Goal: Book appointment/travel/reservation

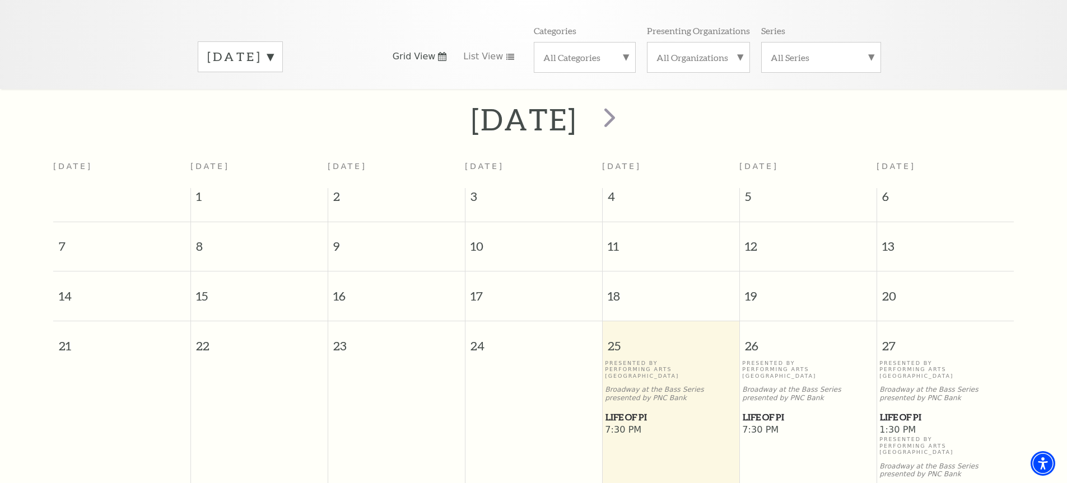
scroll to position [44, 0]
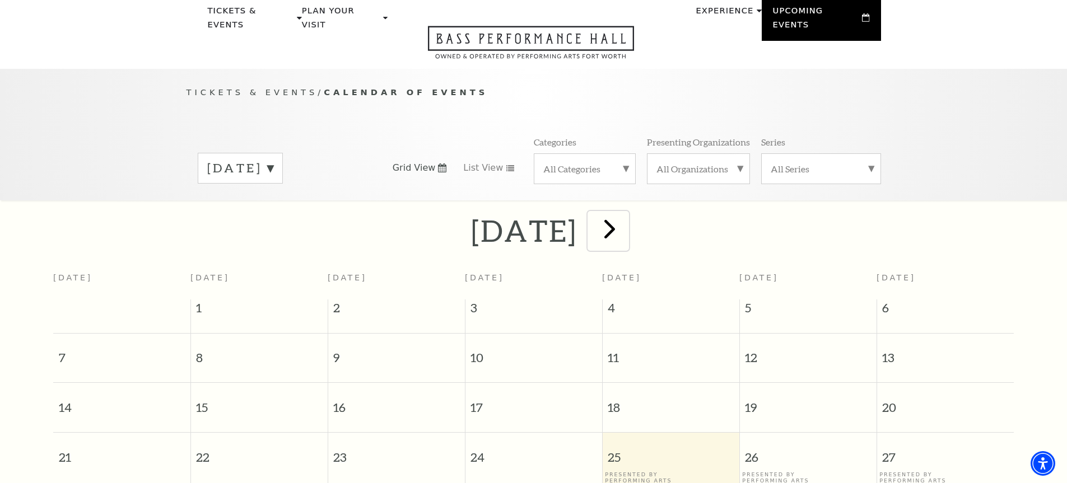
click at [625, 217] on span "next" at bounding box center [610, 229] width 32 height 32
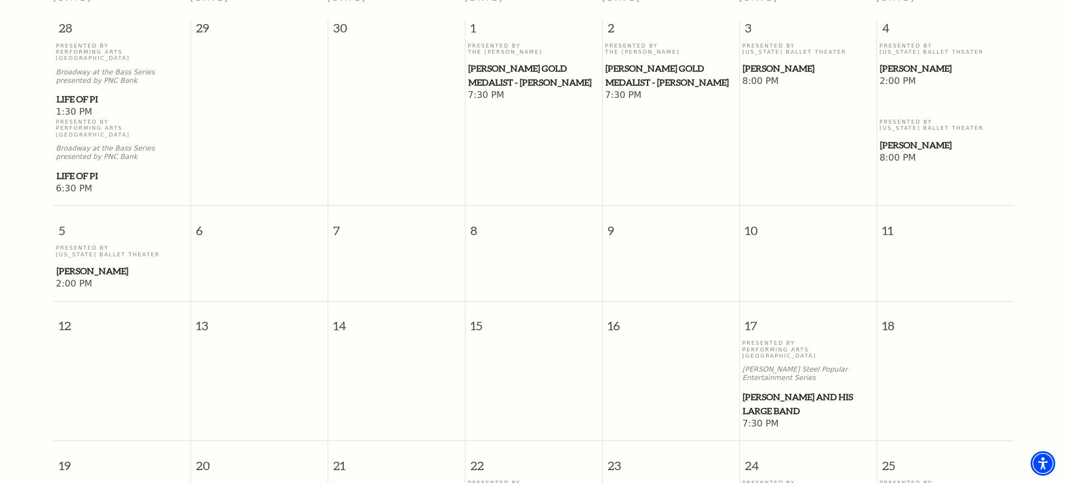
scroll to position [211, 0]
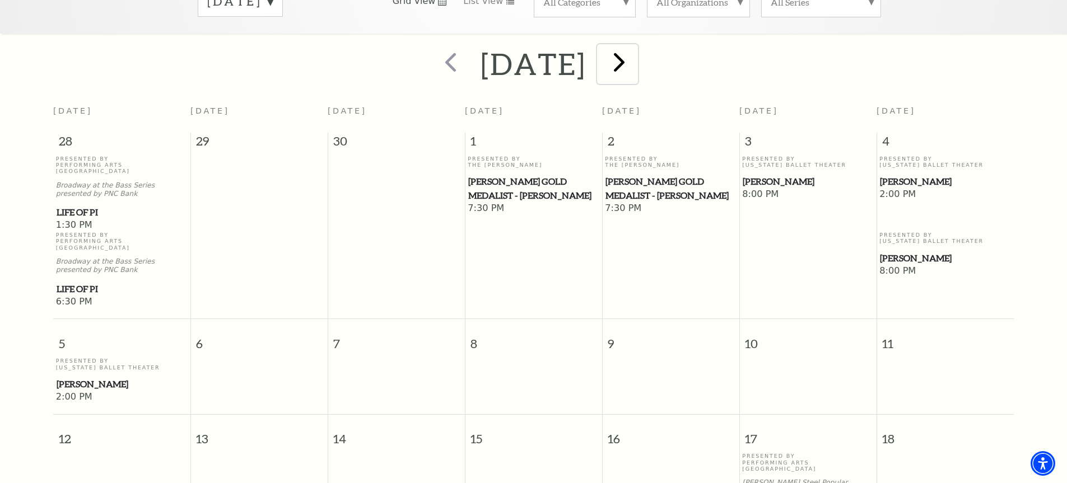
click at [635, 46] on span "next" at bounding box center [619, 62] width 32 height 32
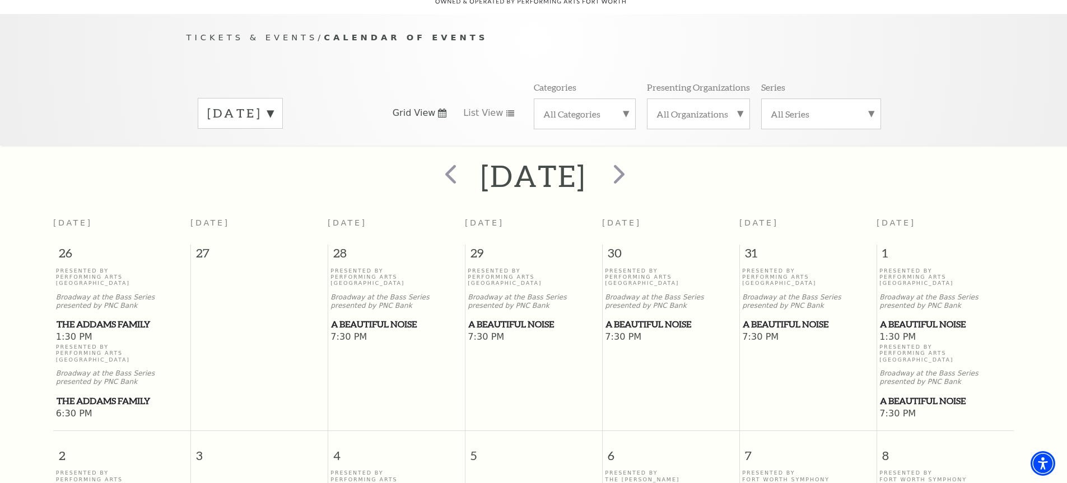
scroll to position [0, 0]
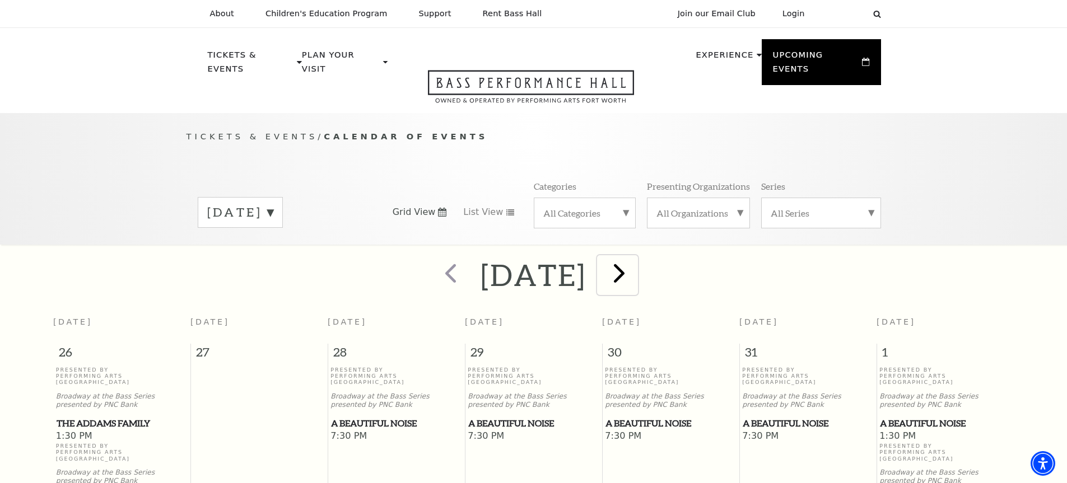
click at [635, 261] on span "next" at bounding box center [619, 273] width 32 height 32
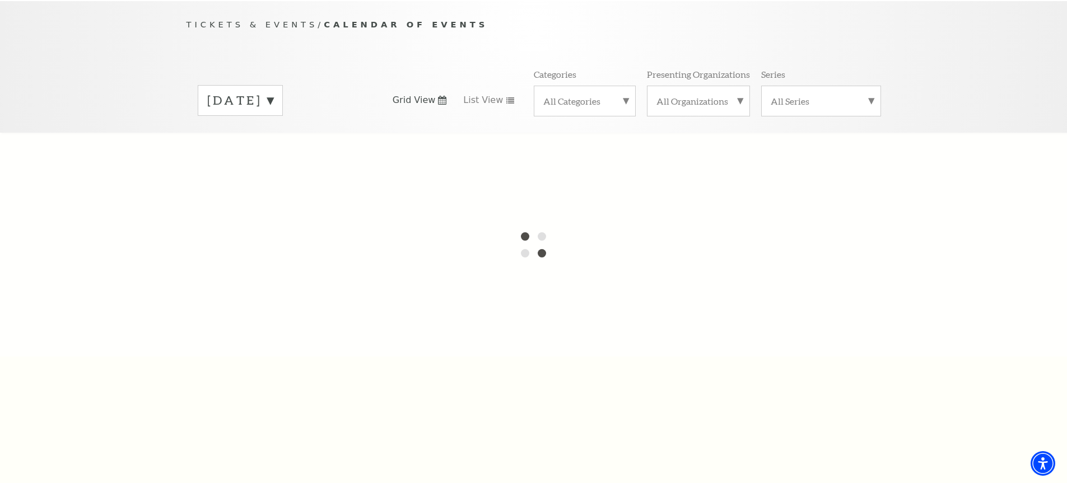
scroll to position [168, 0]
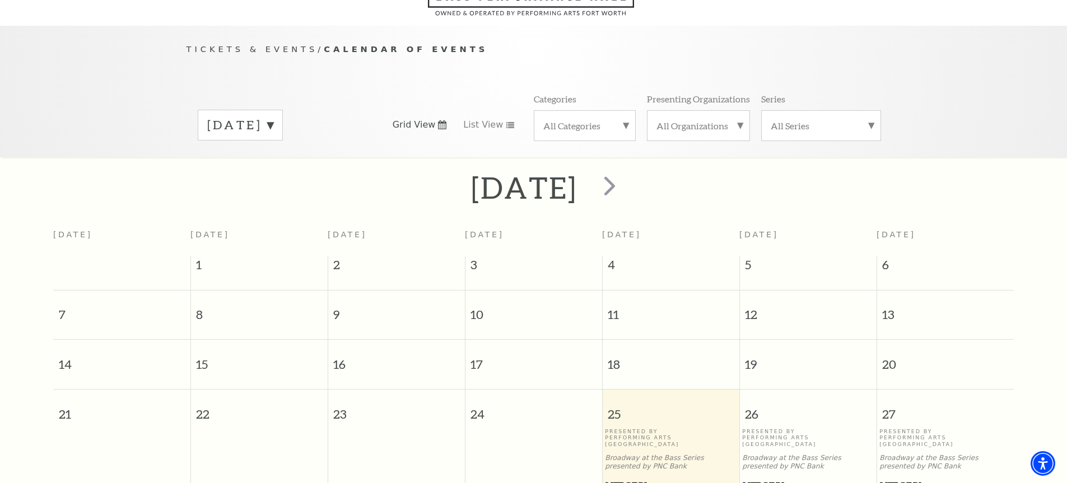
scroll to position [99, 0]
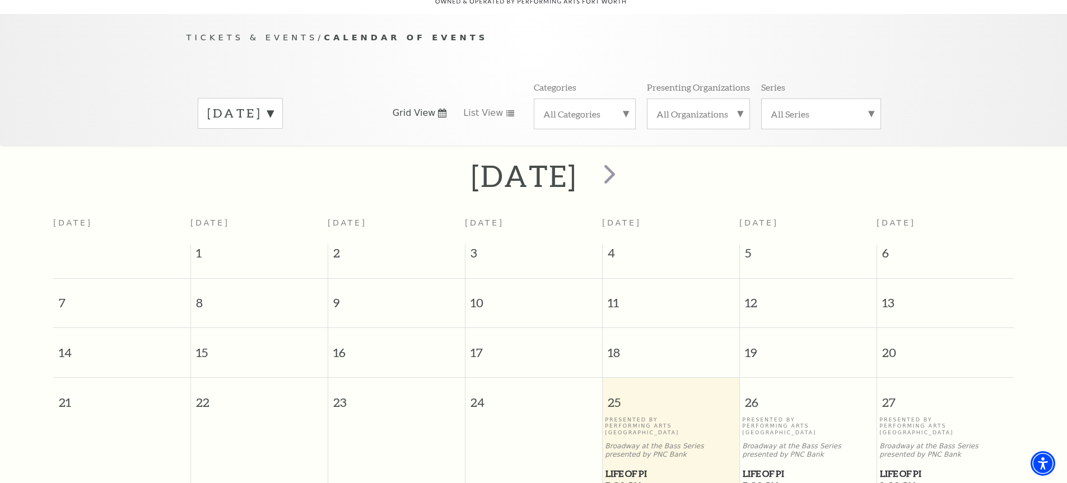
click at [273, 105] on label "[DATE]" at bounding box center [240, 113] width 66 height 17
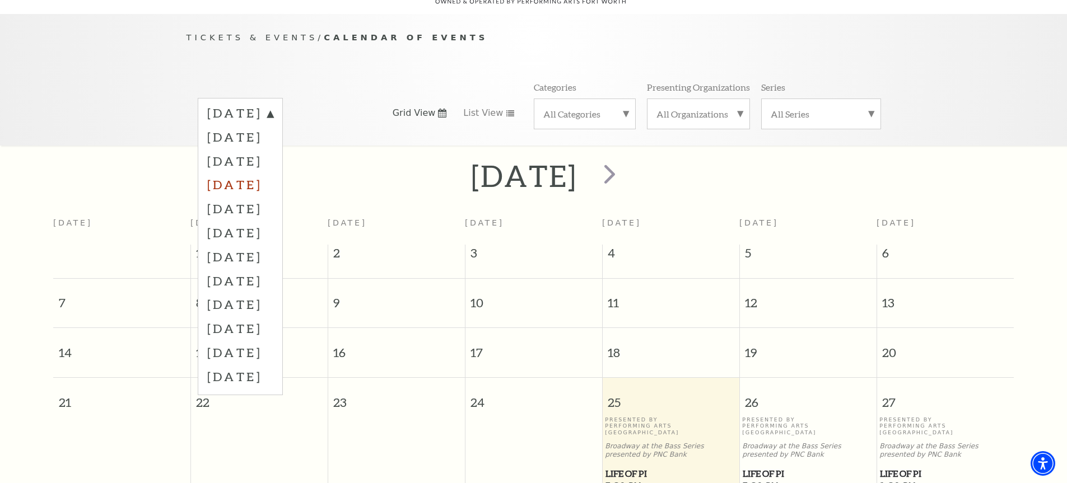
click at [273, 175] on label "[DATE]" at bounding box center [240, 184] width 66 height 24
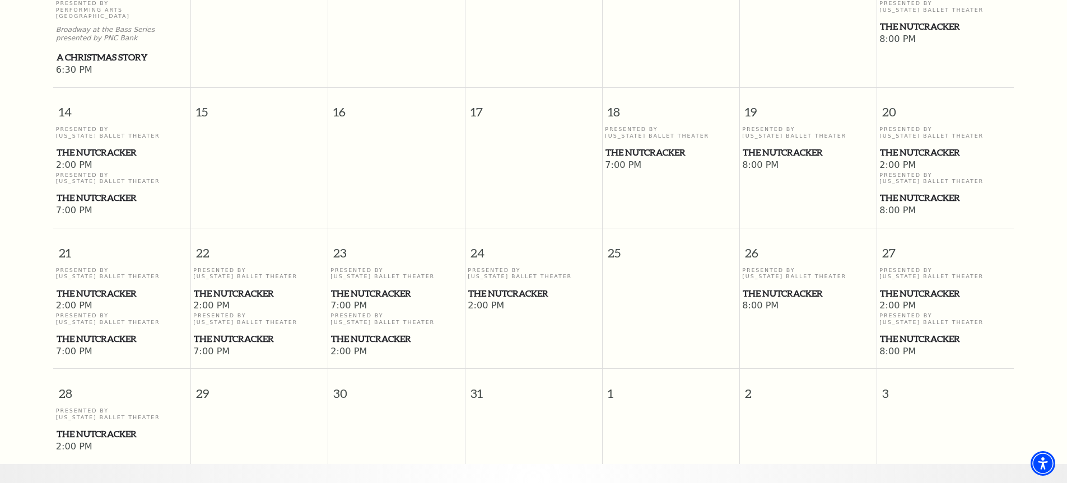
scroll to position [715, 0]
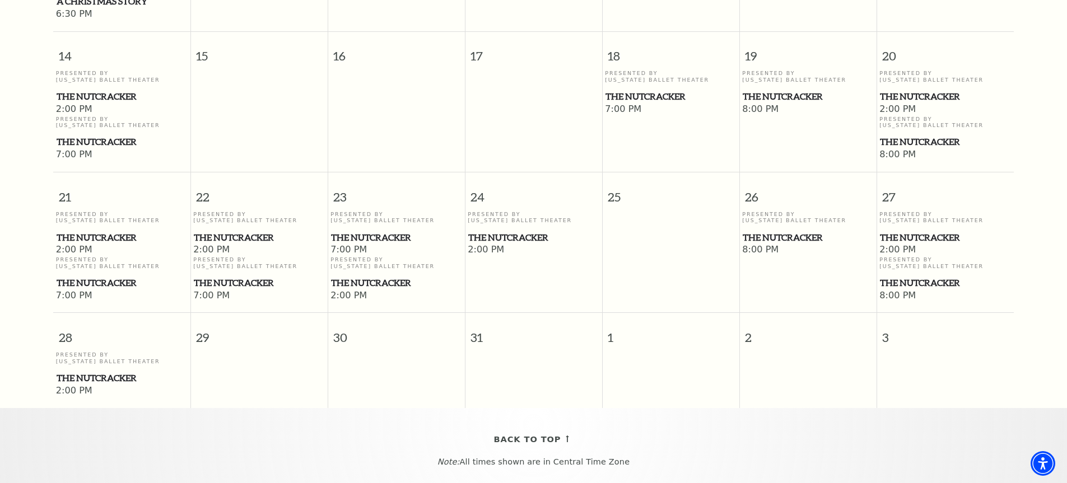
drag, startPoint x: 978, startPoint y: 1, endPoint x: 1021, endPoint y: 73, distance: 84.6
drag, startPoint x: 807, startPoint y: 89, endPoint x: 832, endPoint y: 73, distance: 30.0
click at [807, 88] on td "Presented By [US_STATE] Ballet Theater The Nutcracker 8:00 PM" at bounding box center [807, 115] width 137 height 91
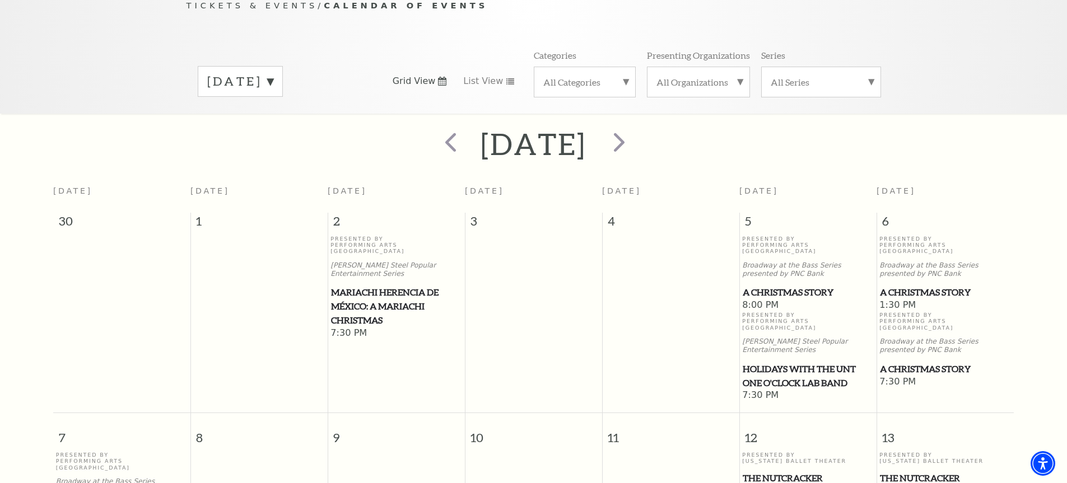
scroll to position [0, 0]
